Goal: Navigation & Orientation: Find specific page/section

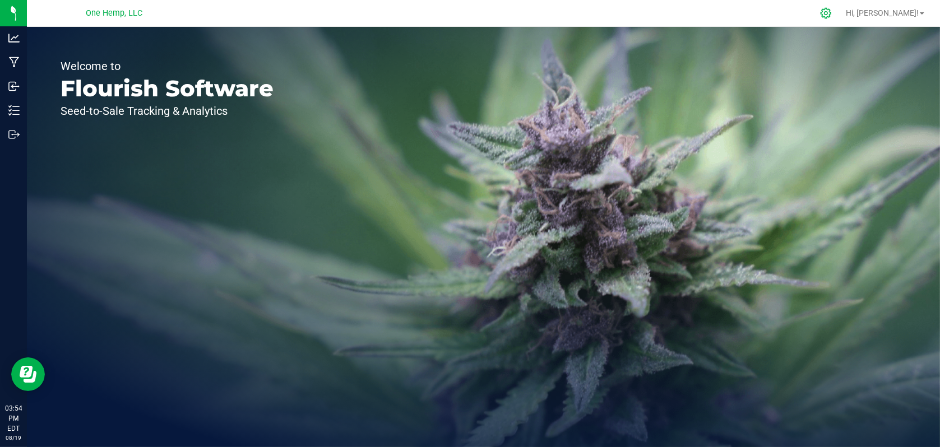
click at [832, 13] on icon at bounding box center [826, 13] width 12 height 12
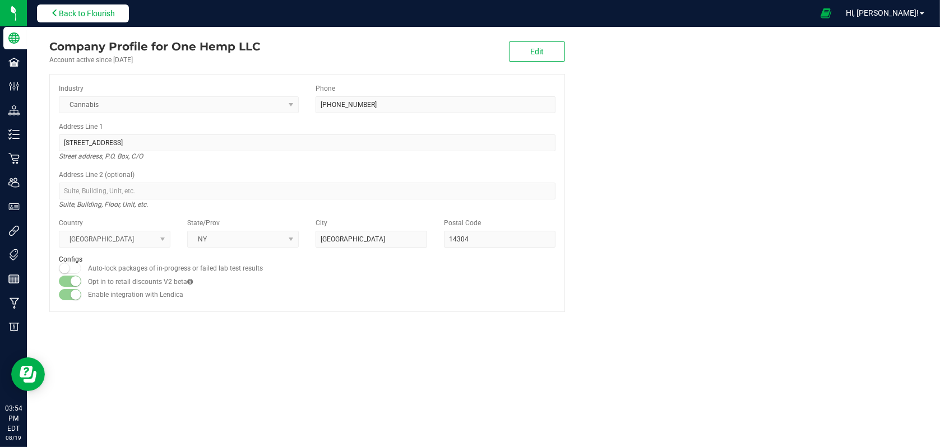
click at [71, 16] on span "Back to Flourish" at bounding box center [87, 13] width 56 height 9
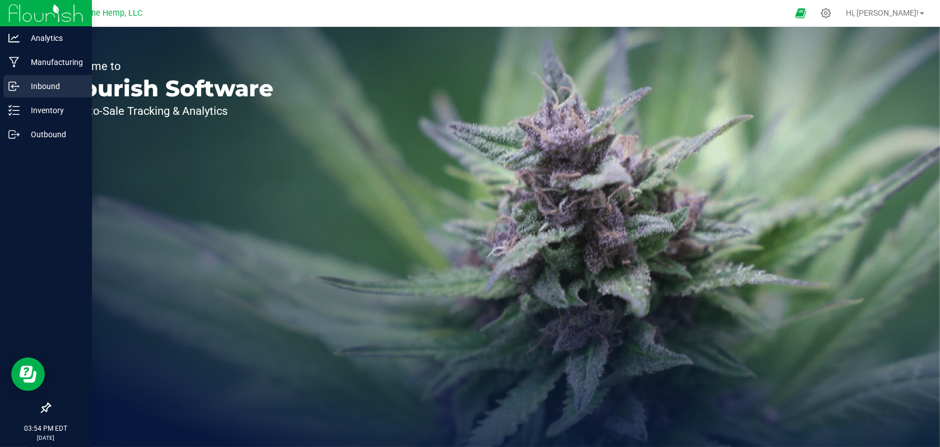
click at [47, 82] on p "Inbound" at bounding box center [53, 86] width 67 height 13
